Goal: Task Accomplishment & Management: Manage account settings

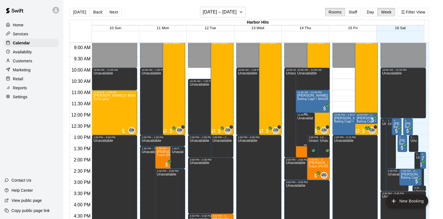
scroll to position [177, 0]
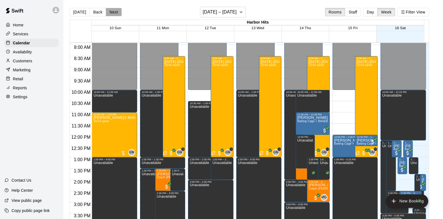
click at [109, 11] on button "Next" at bounding box center [114, 12] width 16 height 8
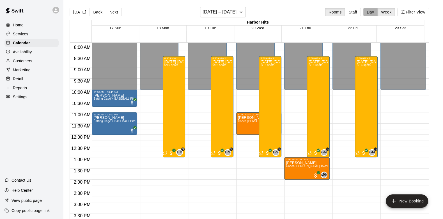
click at [377, 10] on button "Day" at bounding box center [370, 12] width 15 height 8
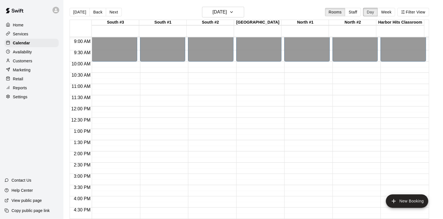
scroll to position [163, 0]
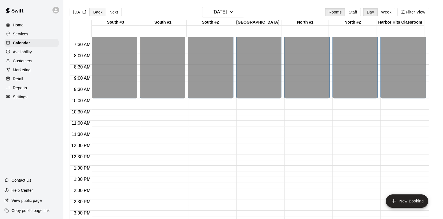
click at [102, 11] on button "Back" at bounding box center [97, 12] width 17 height 8
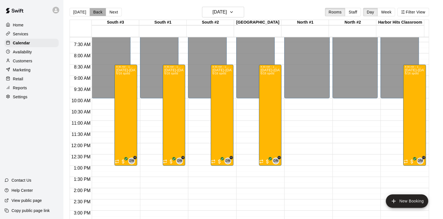
click at [92, 11] on button "Back" at bounding box center [97, 12] width 17 height 8
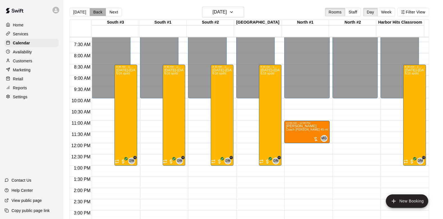
click at [92, 11] on button "Back" at bounding box center [97, 12] width 17 height 8
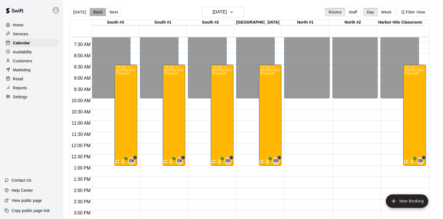
click at [92, 11] on button "Back" at bounding box center [97, 12] width 17 height 8
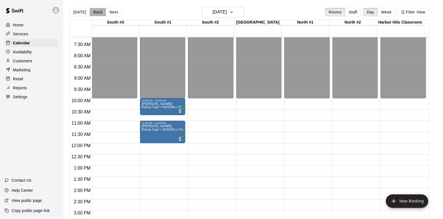
click at [92, 11] on button "Back" at bounding box center [97, 12] width 17 height 8
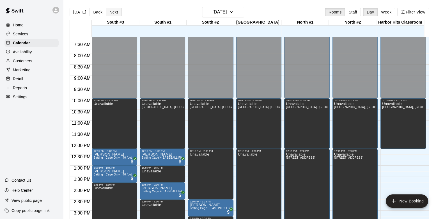
click at [111, 12] on button "Next" at bounding box center [114, 12] width 16 height 8
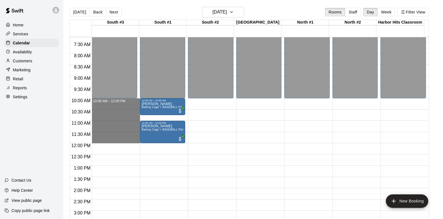
drag, startPoint x: 135, startPoint y: 99, endPoint x: 129, endPoint y: 140, distance: 41.3
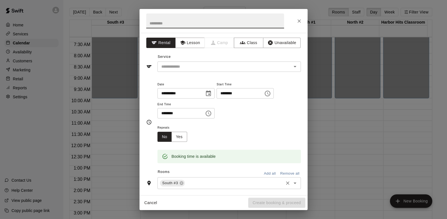
click at [201, 182] on input "text" at bounding box center [234, 182] width 97 height 7
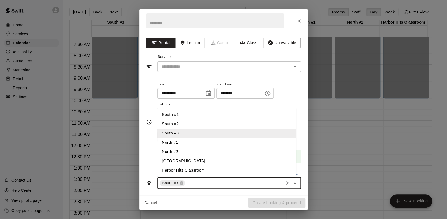
click at [176, 124] on li "South #2" at bounding box center [227, 123] width 139 height 9
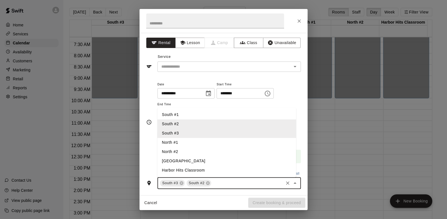
click at [172, 142] on li "North #1" at bounding box center [227, 142] width 139 height 9
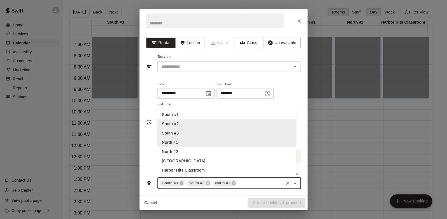
click at [171, 149] on li "North #2" at bounding box center [227, 151] width 139 height 9
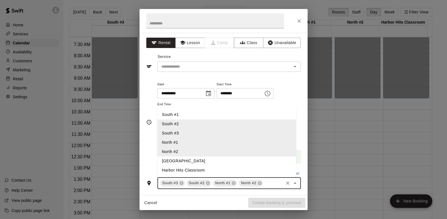
click at [171, 162] on li "South Pitching Lane" at bounding box center [227, 160] width 139 height 9
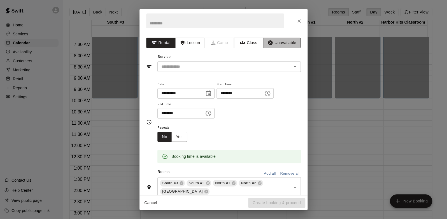
click at [278, 41] on button "Unavailable" at bounding box center [282, 43] width 38 height 10
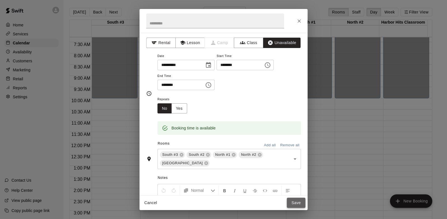
click at [294, 201] on button "Save" at bounding box center [296, 202] width 19 height 10
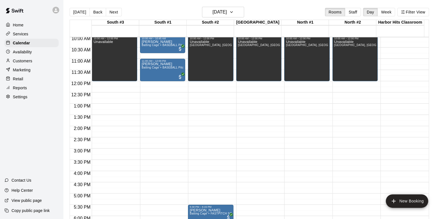
scroll to position [226, 0]
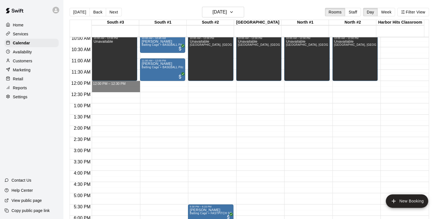
drag, startPoint x: 124, startPoint y: 81, endPoint x: 124, endPoint y: 90, distance: 8.4
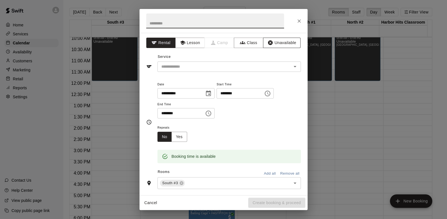
click at [281, 43] on button "Unavailable" at bounding box center [282, 43] width 38 height 10
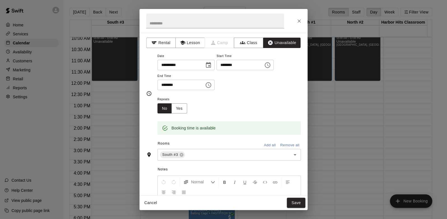
click at [264, 145] on button "Add all" at bounding box center [270, 145] width 18 height 9
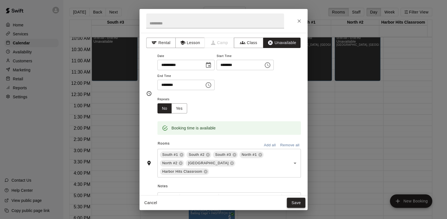
click at [298, 204] on button "Save" at bounding box center [296, 202] width 19 height 10
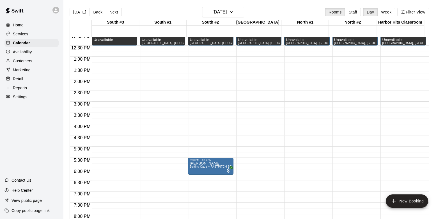
scroll to position [319, 0]
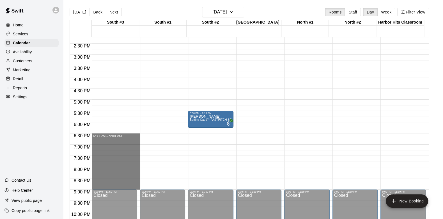
drag, startPoint x: 103, startPoint y: 135, endPoint x: 107, endPoint y: 185, distance: 50.6
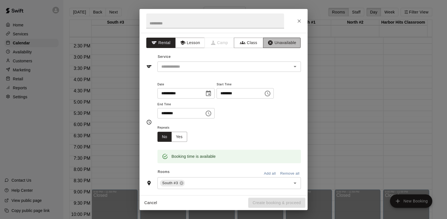
click at [281, 41] on button "Unavailable" at bounding box center [282, 43] width 38 height 10
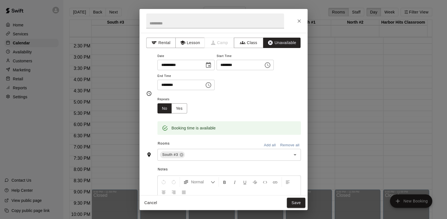
click at [263, 146] on button "Add all" at bounding box center [270, 145] width 18 height 9
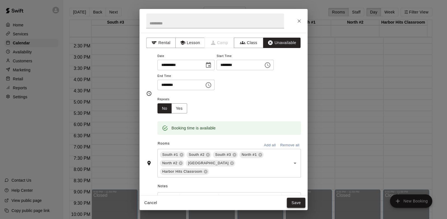
click at [289, 202] on button "Save" at bounding box center [296, 202] width 19 height 10
